Goal: Navigation & Orientation: Understand site structure

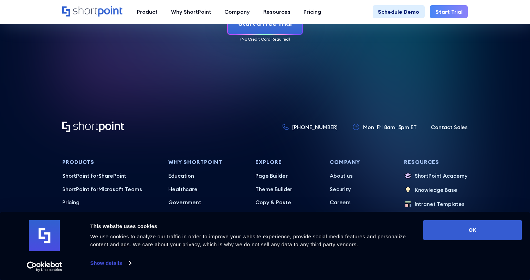
scroll to position [3334, 0]
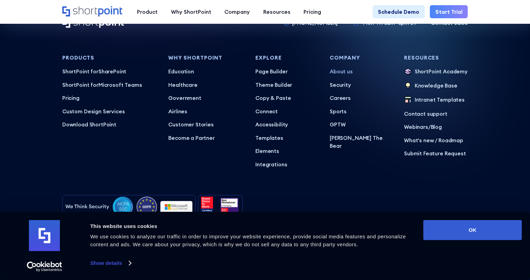
click at [344, 67] on p "About us" at bounding box center [362, 71] width 64 height 8
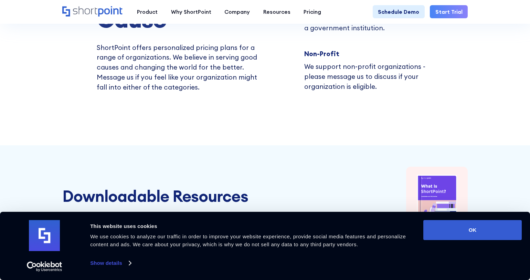
scroll to position [4960, 0]
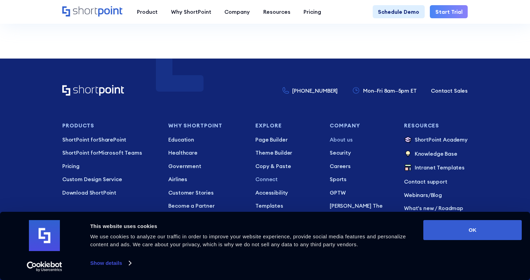
click at [264, 175] on p "Connect" at bounding box center [287, 179] width 64 height 8
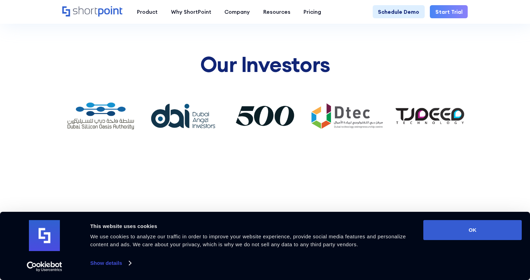
scroll to position [4960, 0]
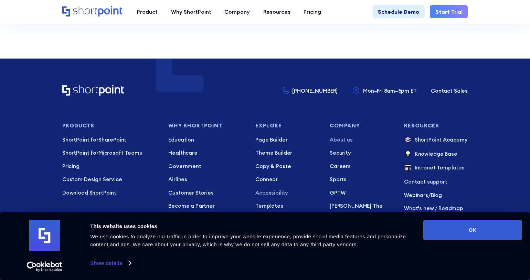
click at [273, 189] on p "Accessibility" at bounding box center [287, 193] width 64 height 8
